Goal: Task Accomplishment & Management: Manage account settings

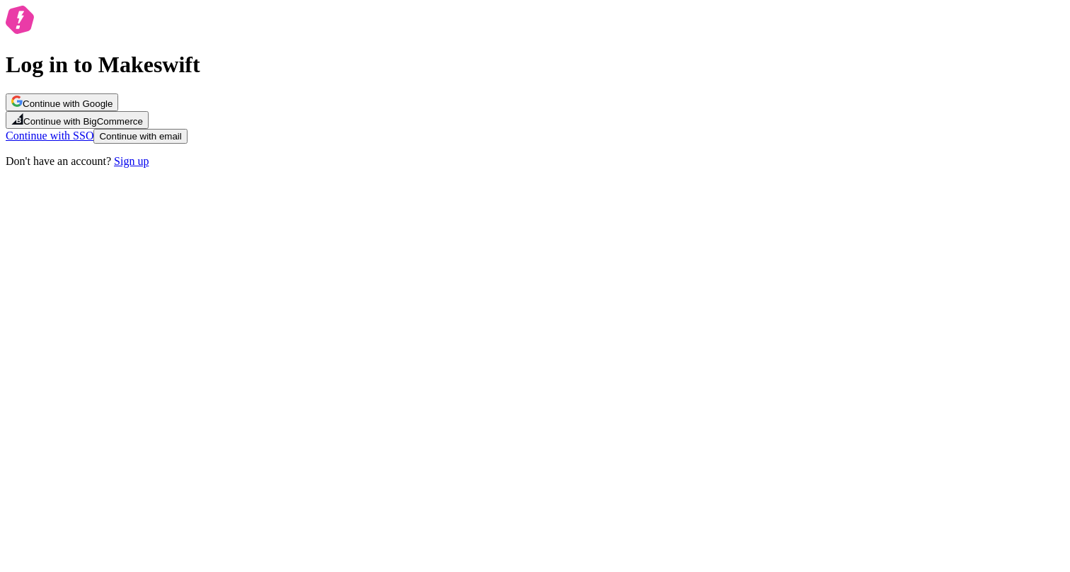
click at [788, 168] on div "Log in to Makeswift Continue with Google Continue with BigCommerce Continue wit…" at bounding box center [535, 87] width 1059 height 162
click at [181, 142] on span "Continue with email" at bounding box center [140, 136] width 82 height 11
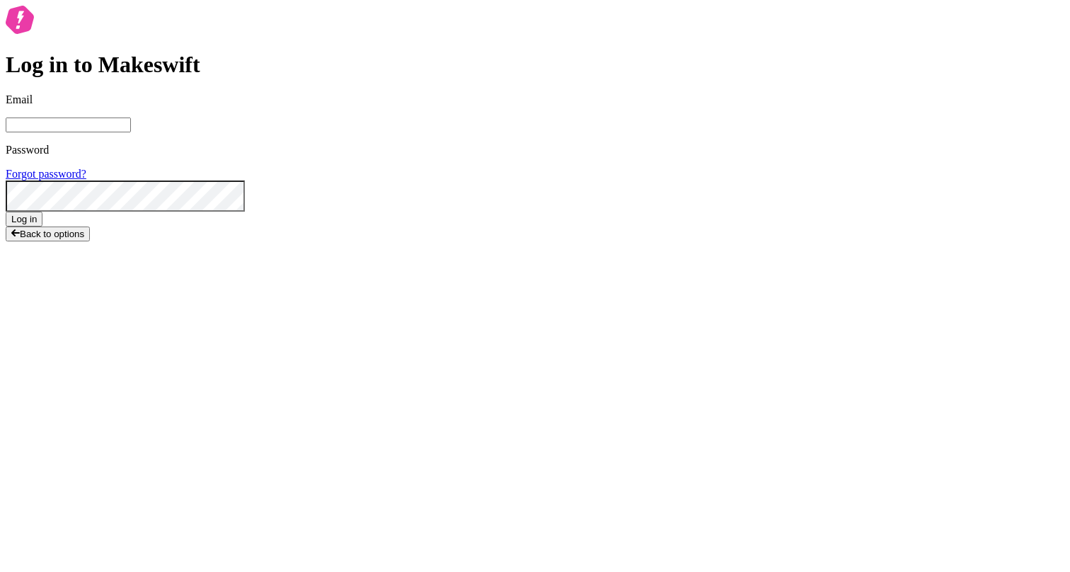
click at [131, 132] on input "Email" at bounding box center [68, 124] width 125 height 15
type input "[EMAIL_ADDRESS][DOMAIN_NAME]"
click at [6, 212] on button "Log in" at bounding box center [24, 219] width 37 height 15
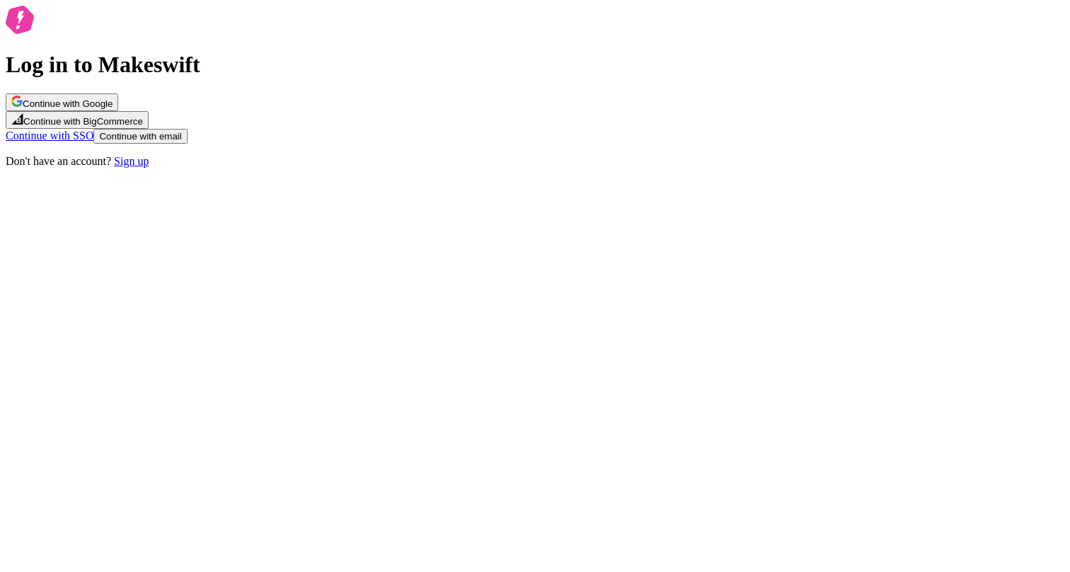
click at [691, 168] on div "Log in to Makeswift Continue with Google Continue with BigCommerce Continue wit…" at bounding box center [535, 87] width 1059 height 162
click at [181, 142] on span "Continue with email" at bounding box center [140, 136] width 82 height 11
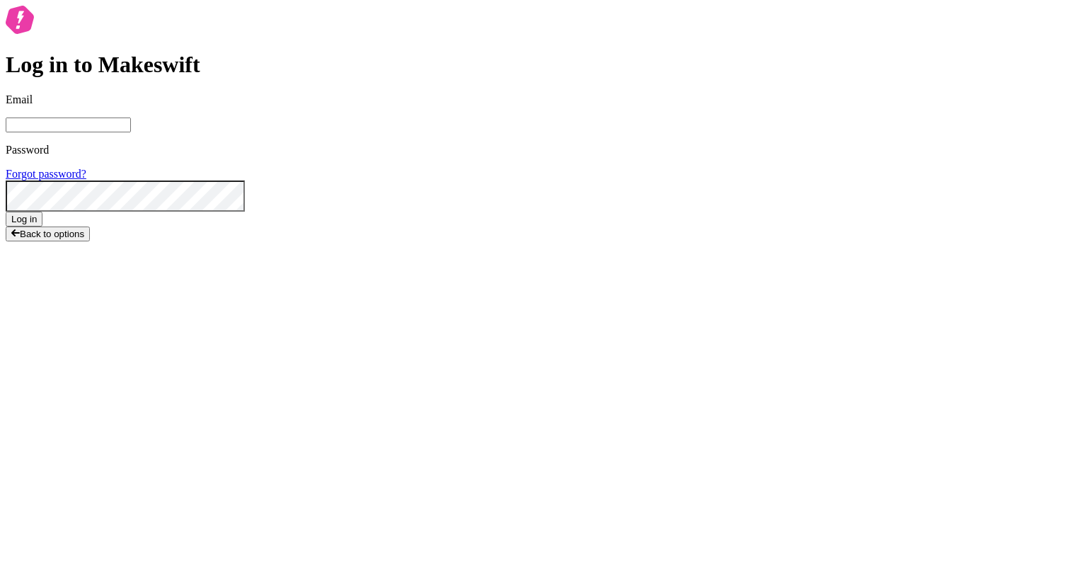
click at [131, 132] on input "Email" at bounding box center [68, 124] width 125 height 15
type input "[EMAIL_ADDRESS][DOMAIN_NAME]"
click at [6, 212] on button "Log in" at bounding box center [24, 219] width 37 height 15
